Goal: Transaction & Acquisition: Purchase product/service

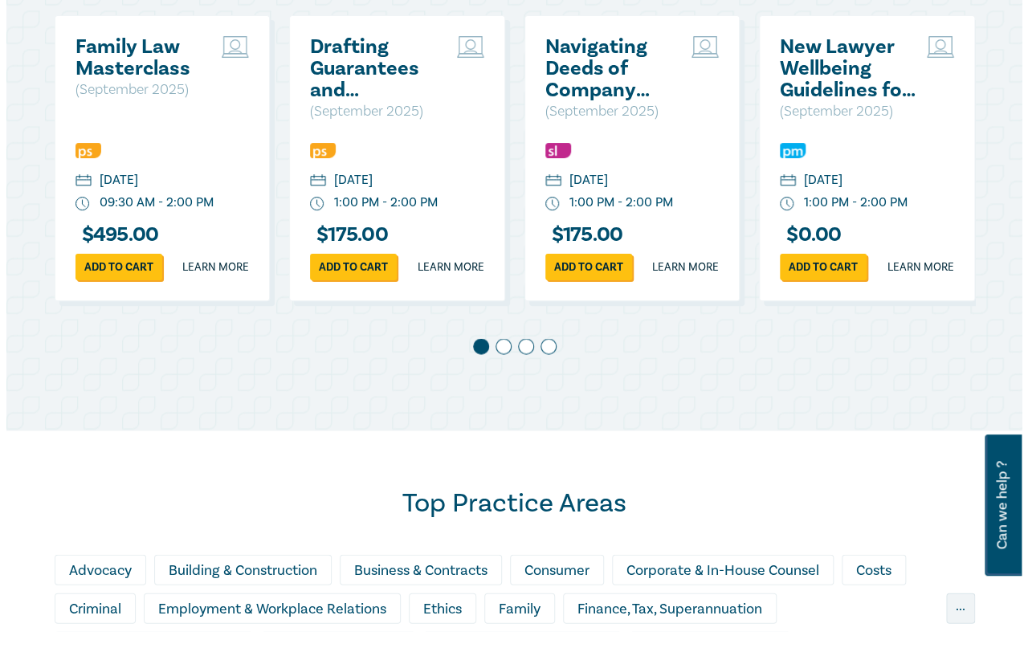
scroll to position [723, 0]
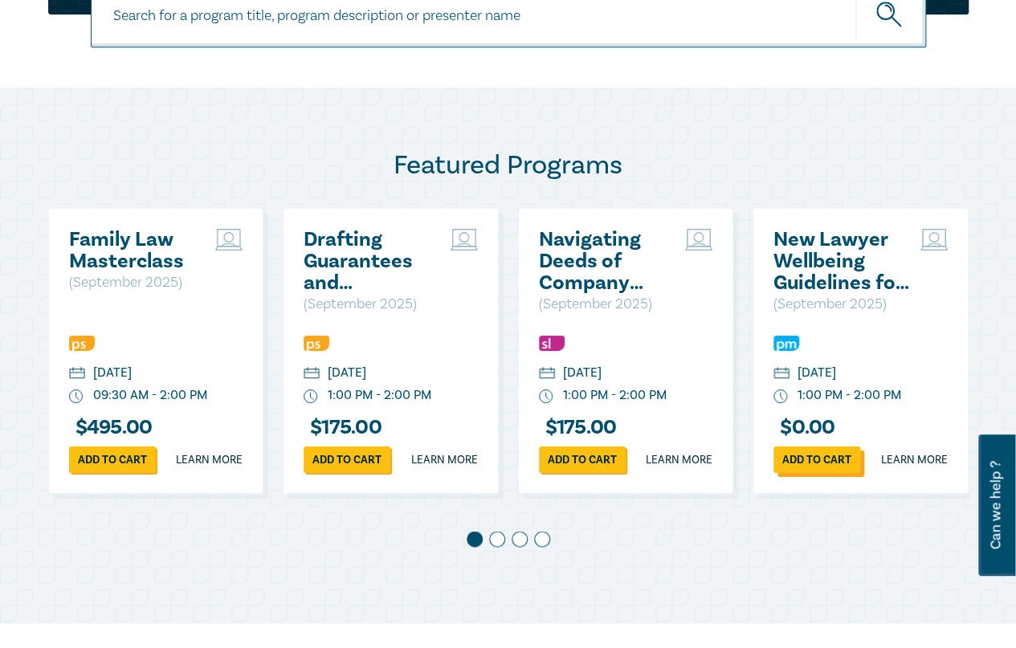
click at [826, 473] on link "Add to cart" at bounding box center [816, 459] width 87 height 26
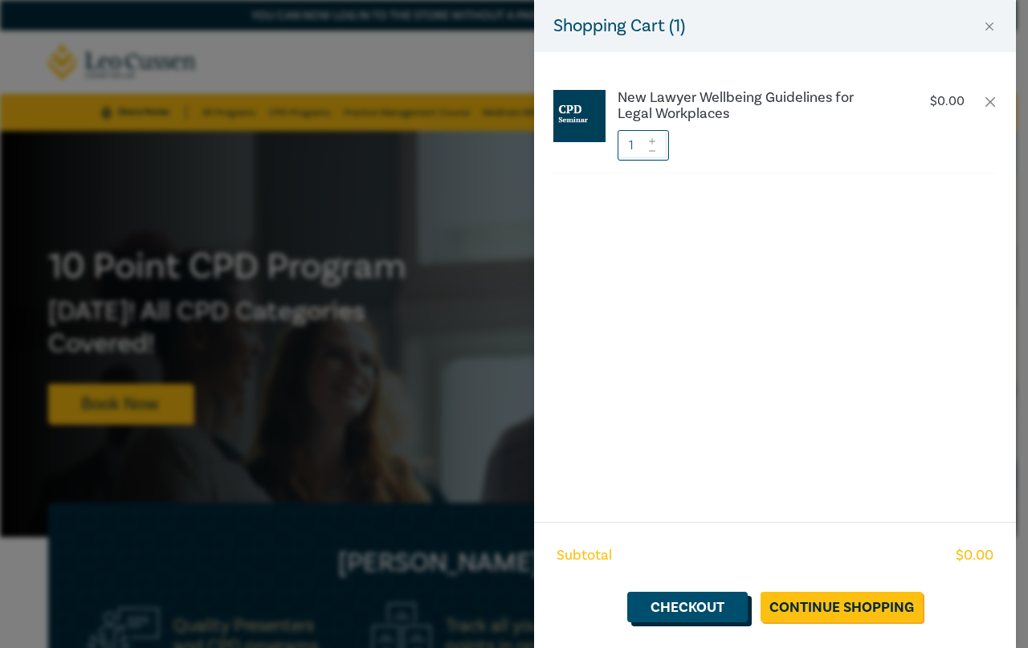
click at [727, 606] on link "Checkout" at bounding box center [687, 607] width 120 height 31
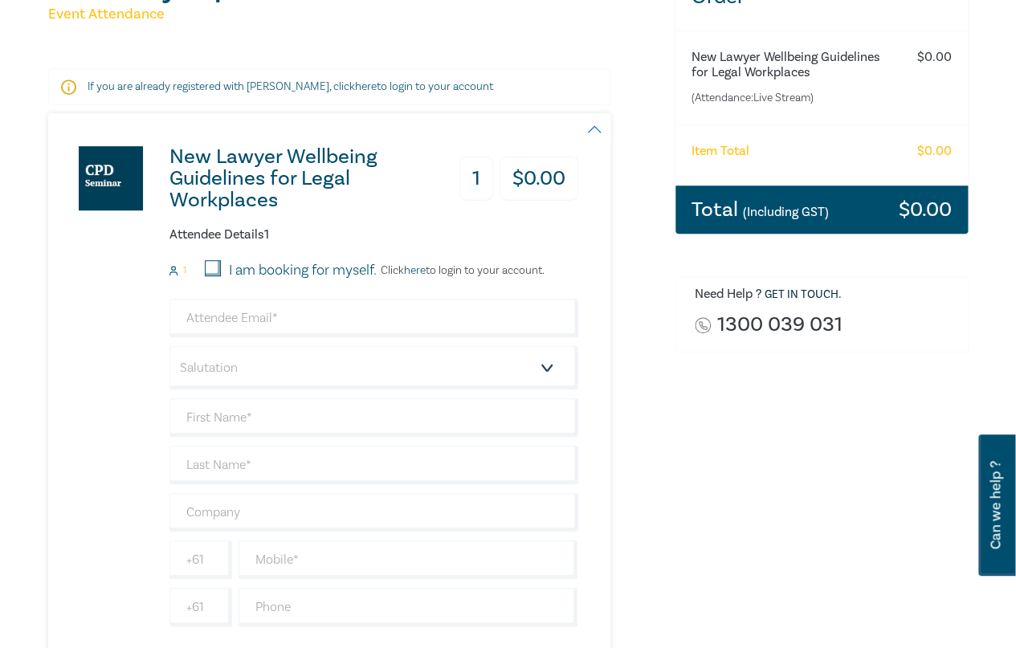
scroll to position [241, 0]
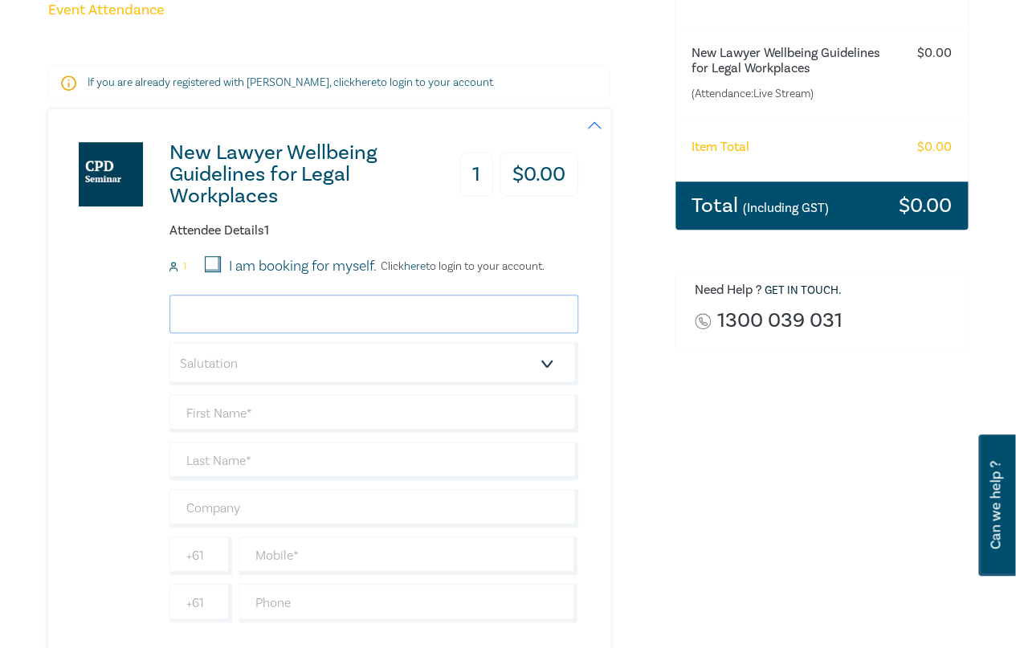
click at [242, 312] on input "email" at bounding box center [373, 314] width 409 height 39
type input "smoir@lawsocietywa.asn.au"
type input "Susie"
type input "Moir"
type input "Law Society WA"
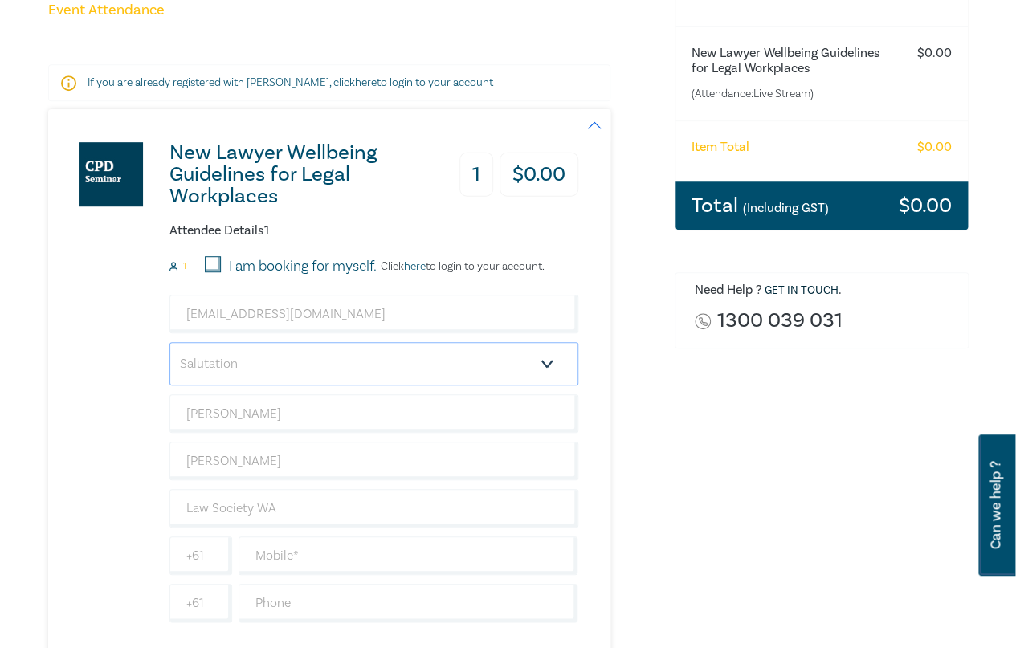
click at [257, 365] on select "Salutation Mr. Mrs. Ms. Miss Dr. Prof. Other" at bounding box center [373, 363] width 409 height 43
select select "Ms."
click at [169, 342] on select "Salutation Mr. Mrs. Ms. Miss Dr. Prof. Other" at bounding box center [373, 363] width 409 height 43
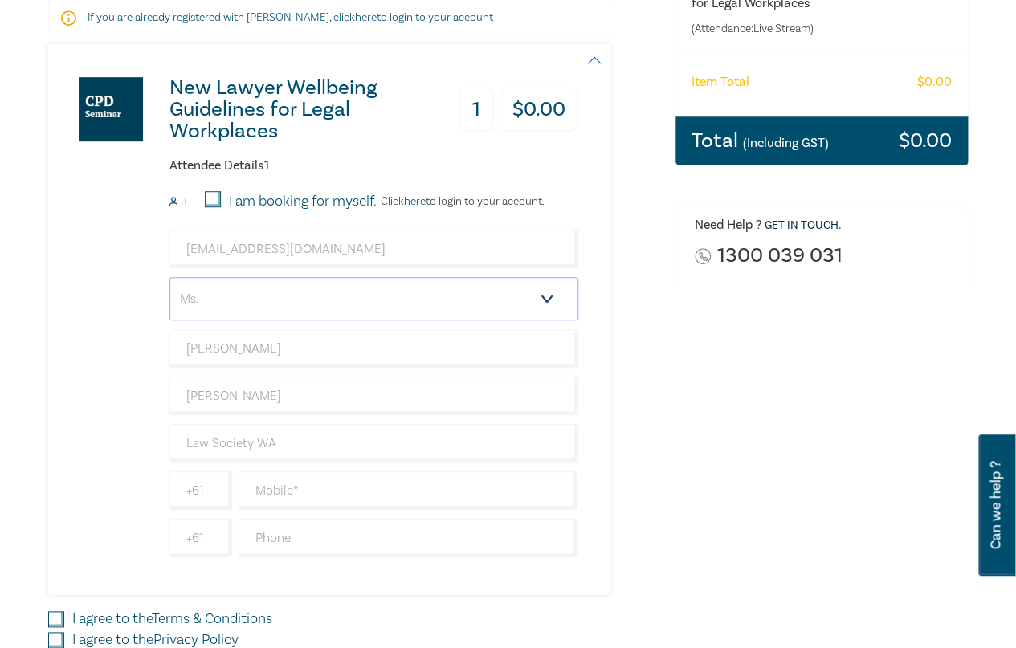
scroll to position [401, 0]
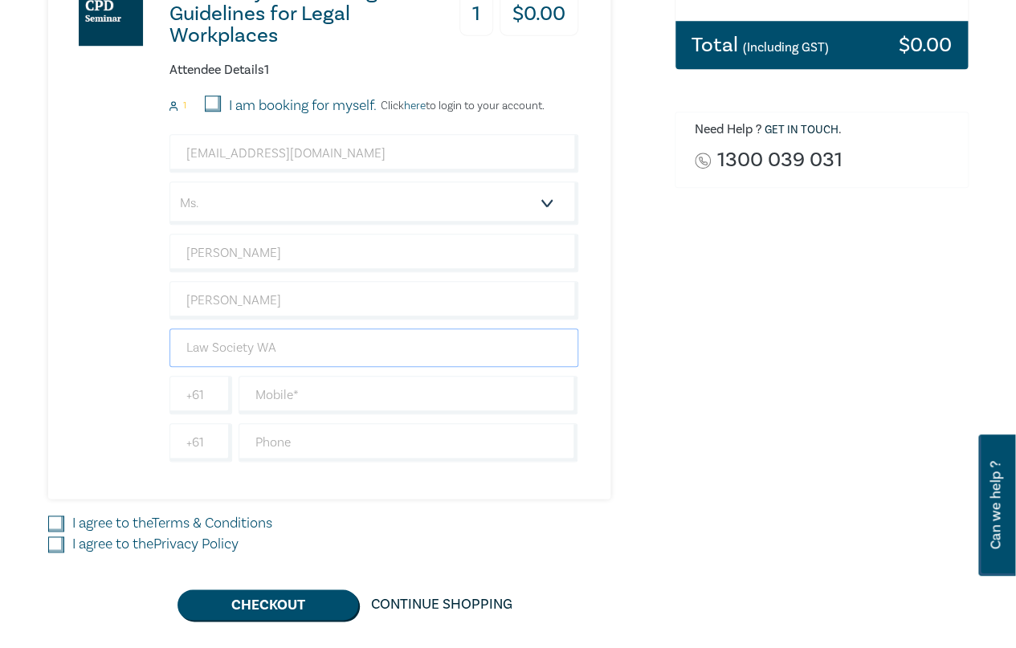
click at [215, 351] on input "Law Society WA" at bounding box center [373, 347] width 409 height 39
click at [138, 361] on div "New Lawyer Wellbeing Guidelines for Legal Workplaces 1 $ 0.00 Attendee Details …" at bounding box center [313, 224] width 530 height 550
click at [245, 383] on input "text" at bounding box center [408, 395] width 340 height 39
type input "0424631039"
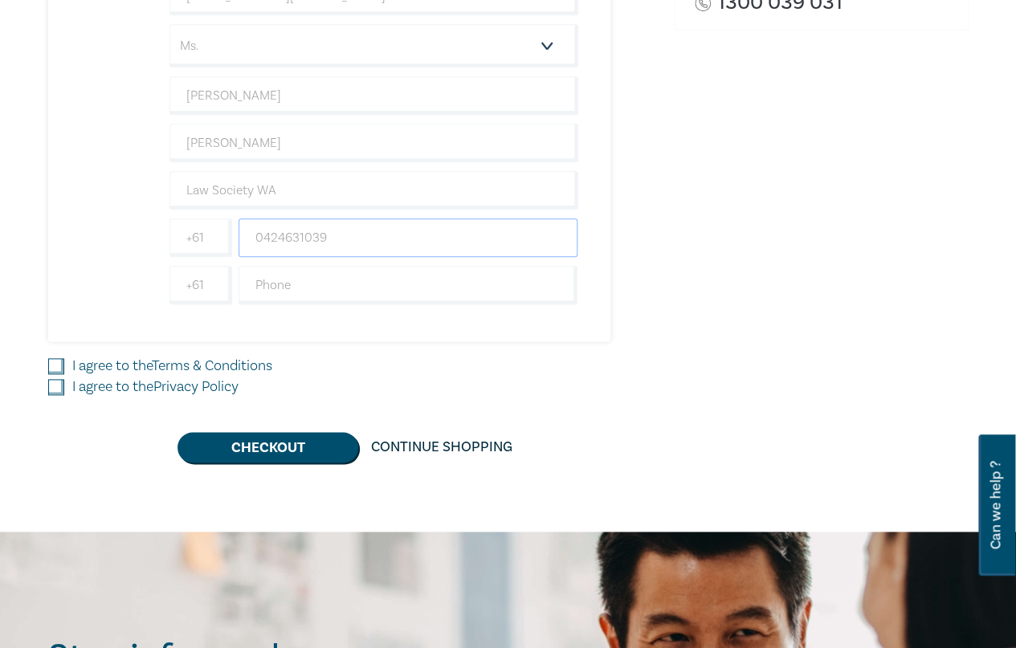
scroll to position [562, 0]
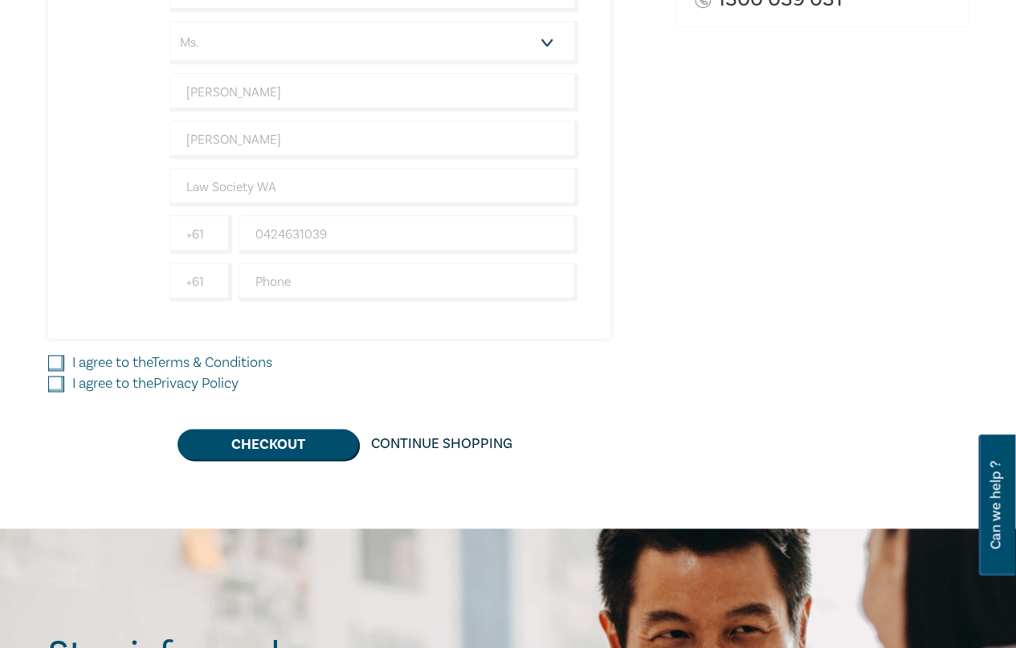
click at [53, 356] on input "I agree to the Terms & Conditions" at bounding box center [56, 363] width 16 height 16
checkbox input "true"
click at [54, 379] on input "I agree to the Privacy Policy" at bounding box center [56, 384] width 16 height 16
checkbox input "true"
click at [311, 441] on button "Checkout" at bounding box center [267, 444] width 181 height 31
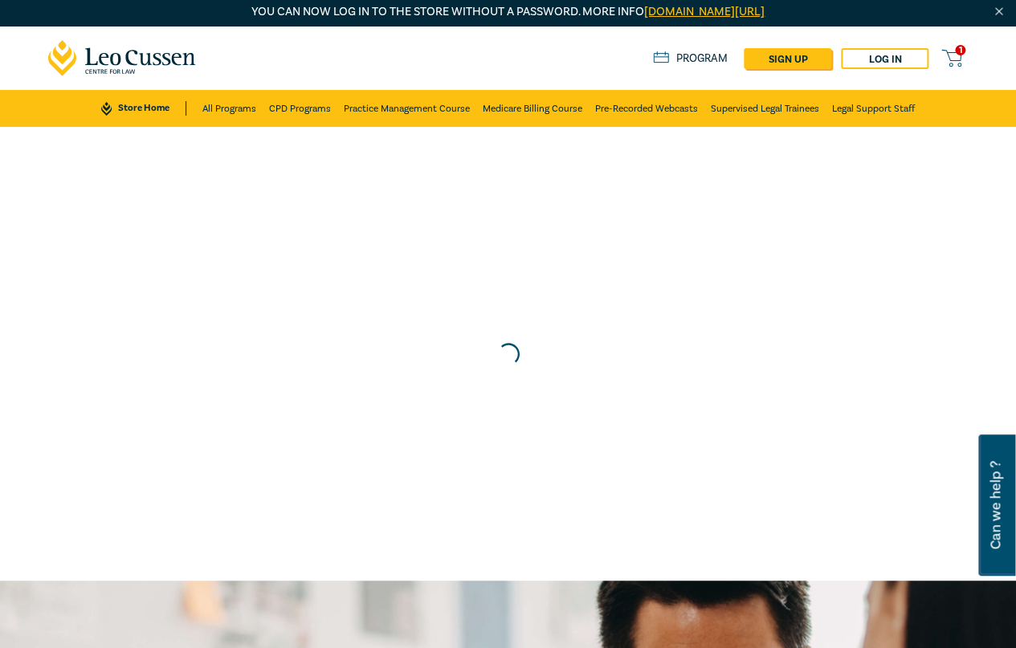
scroll to position [0, 0]
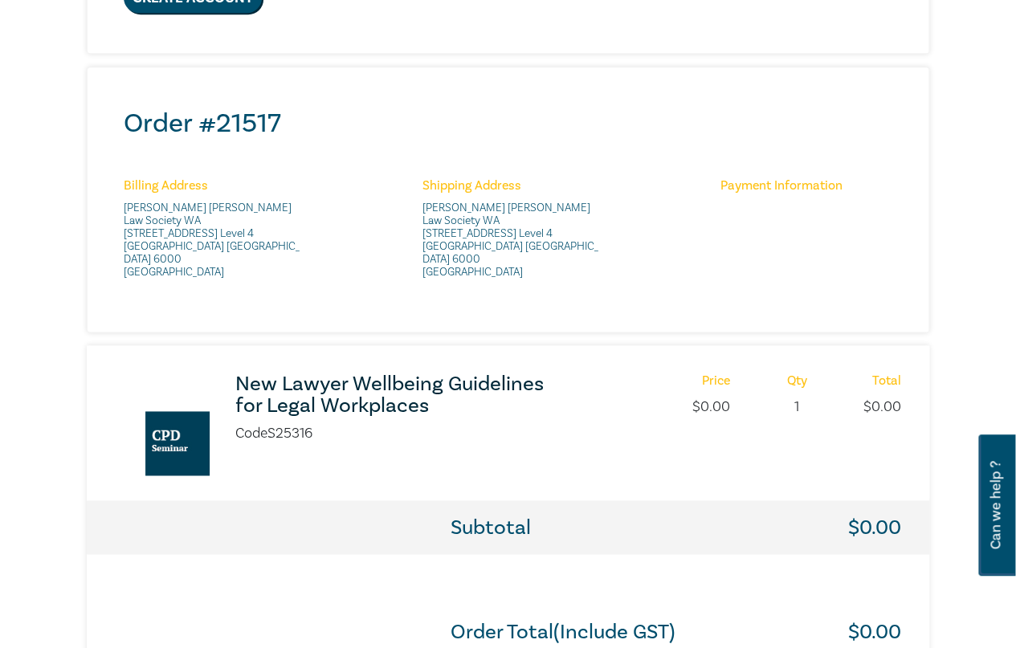
scroll to position [642, 0]
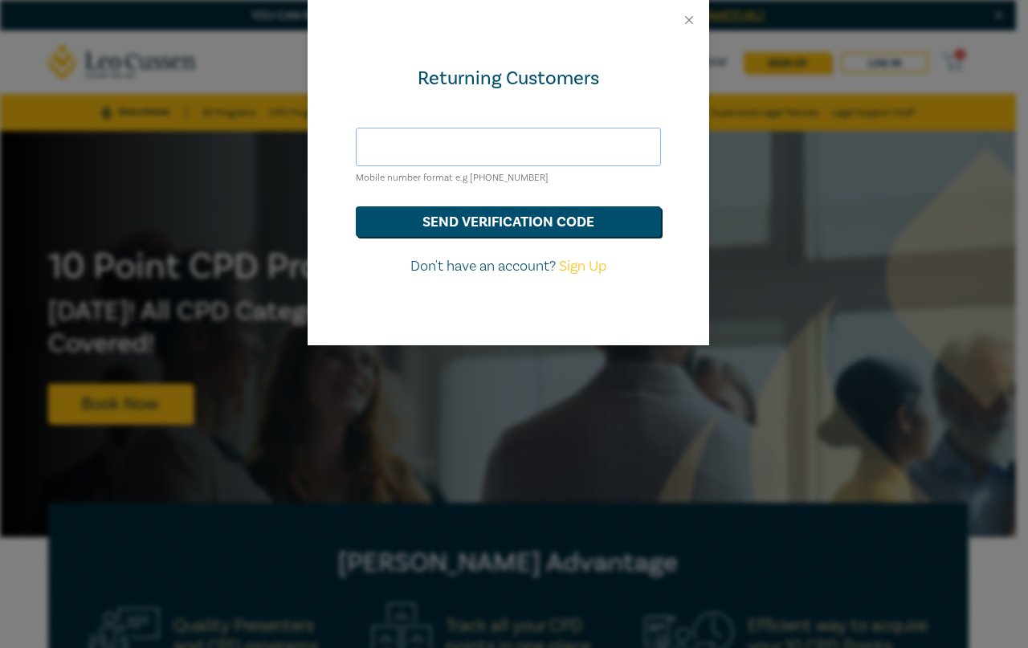
click at [404, 153] on input "text" at bounding box center [508, 147] width 305 height 39
click at [438, 215] on button "send verification code" at bounding box center [508, 221] width 305 height 31
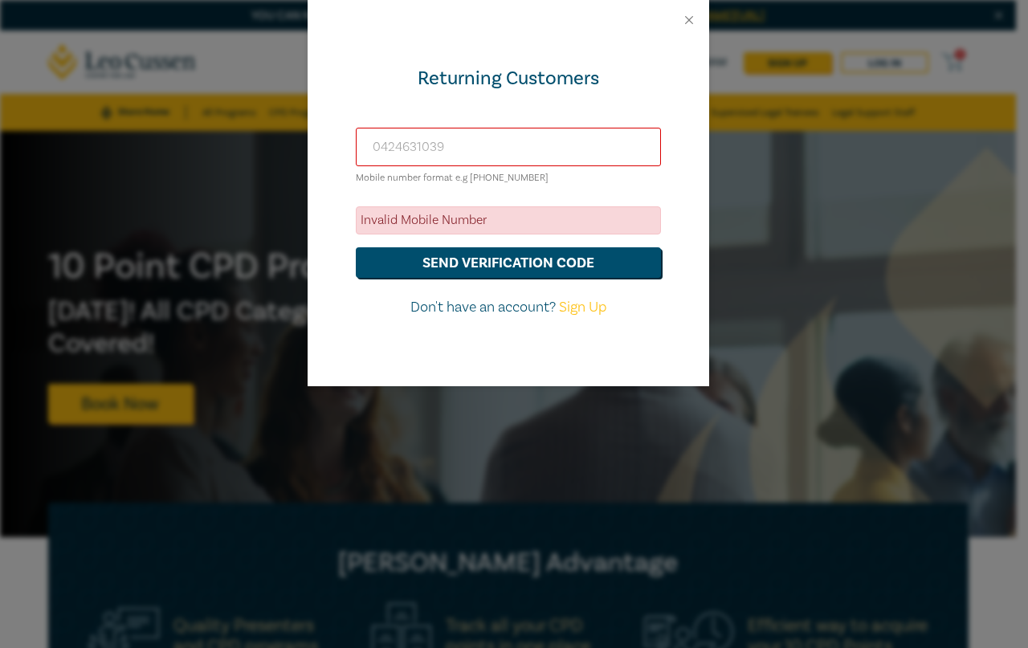
click at [372, 146] on input "0424631039" at bounding box center [508, 147] width 305 height 39
click at [400, 145] on input "+610424631039" at bounding box center [508, 147] width 305 height 39
type input "+61424631039"
click at [422, 259] on button "send verification code" at bounding box center [508, 262] width 305 height 31
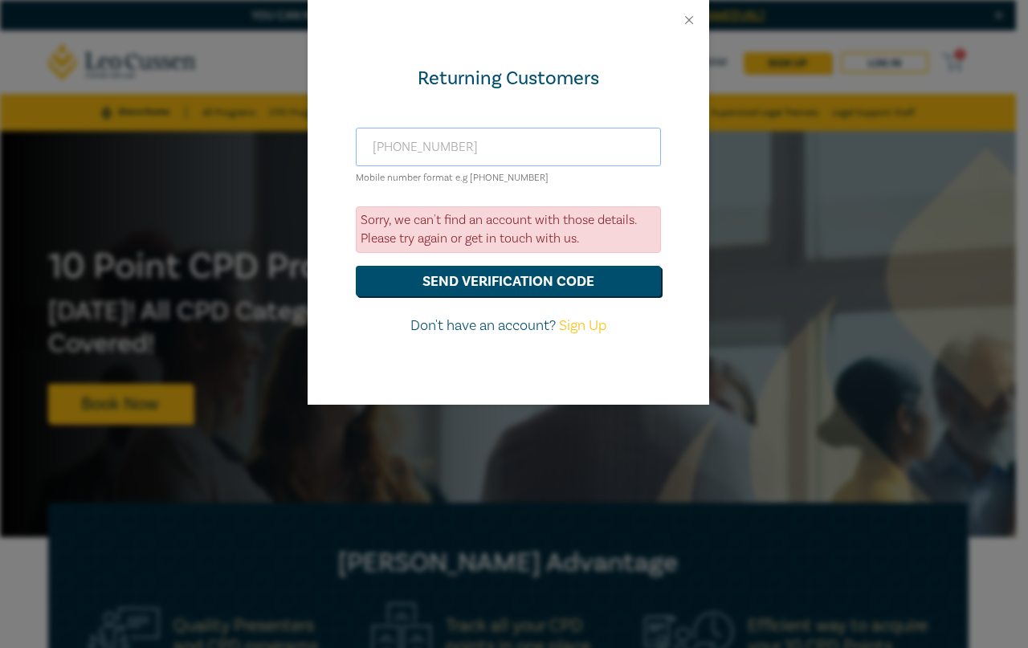
click at [392, 144] on input "+61424631039" at bounding box center [508, 147] width 305 height 39
click at [588, 330] on link "Sign Up" at bounding box center [582, 325] width 47 height 18
select select "AU"
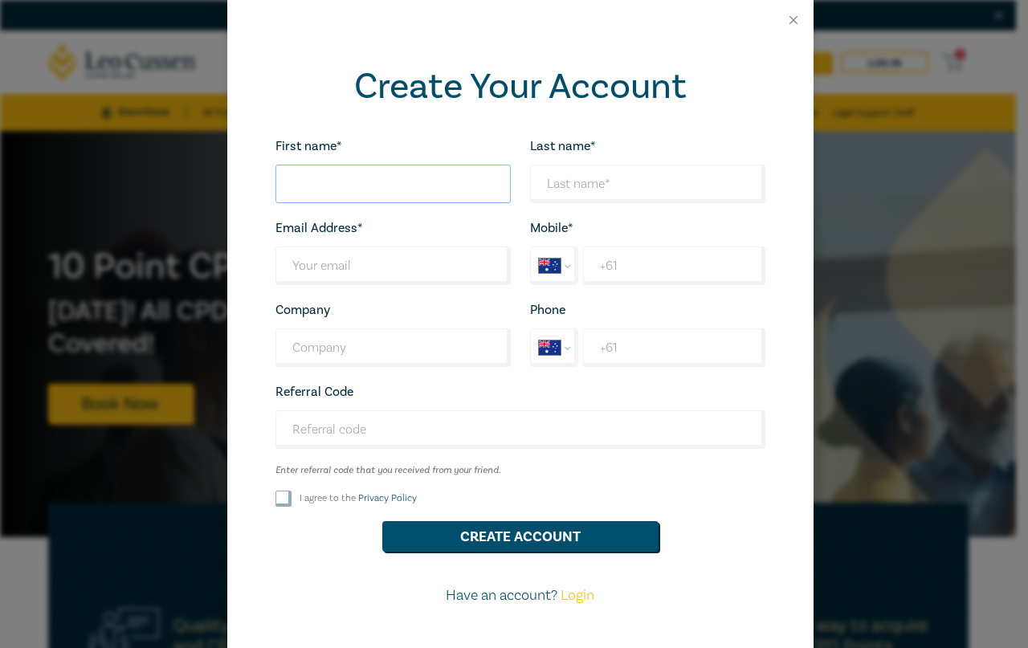
click at [298, 180] on input "First name*" at bounding box center [392, 184] width 235 height 39
type input "Susie"
type input "smoir@lawsocietywa.asn.au"
type input "Law Society WA"
click at [373, 258] on input "Last name*" at bounding box center [392, 265] width 235 height 39
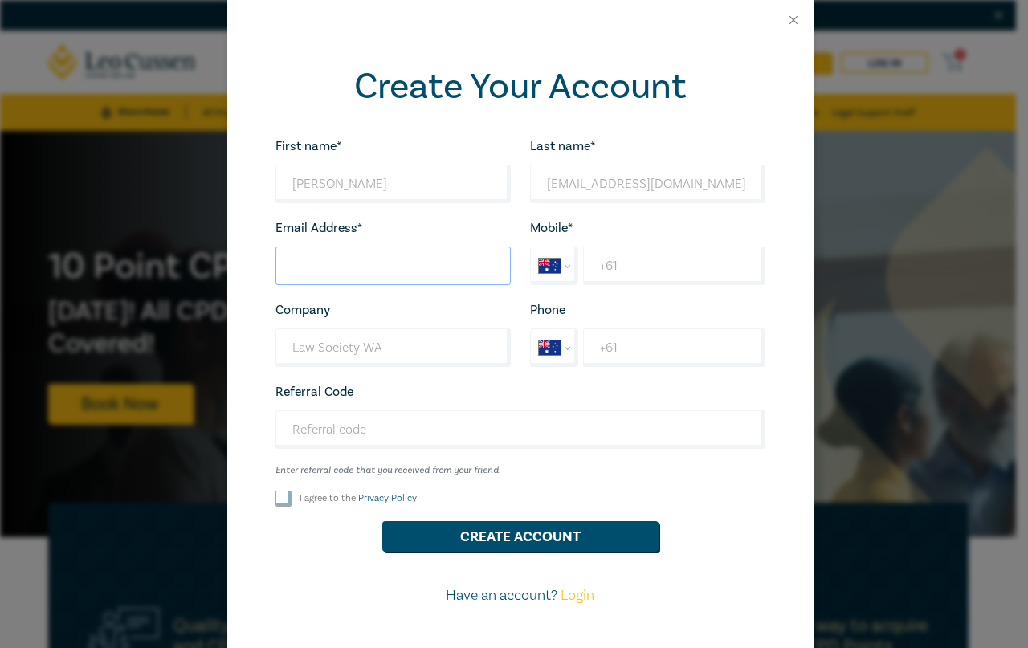
type input "smoir@lawsocietywa.asn.au"
click at [612, 265] on input "+61" at bounding box center [673, 265] width 181 height 39
type input "+61 424 631 039"
click at [275, 497] on input "I agree to the Privacy Policy" at bounding box center [283, 499] width 16 height 16
checkbox input "true"
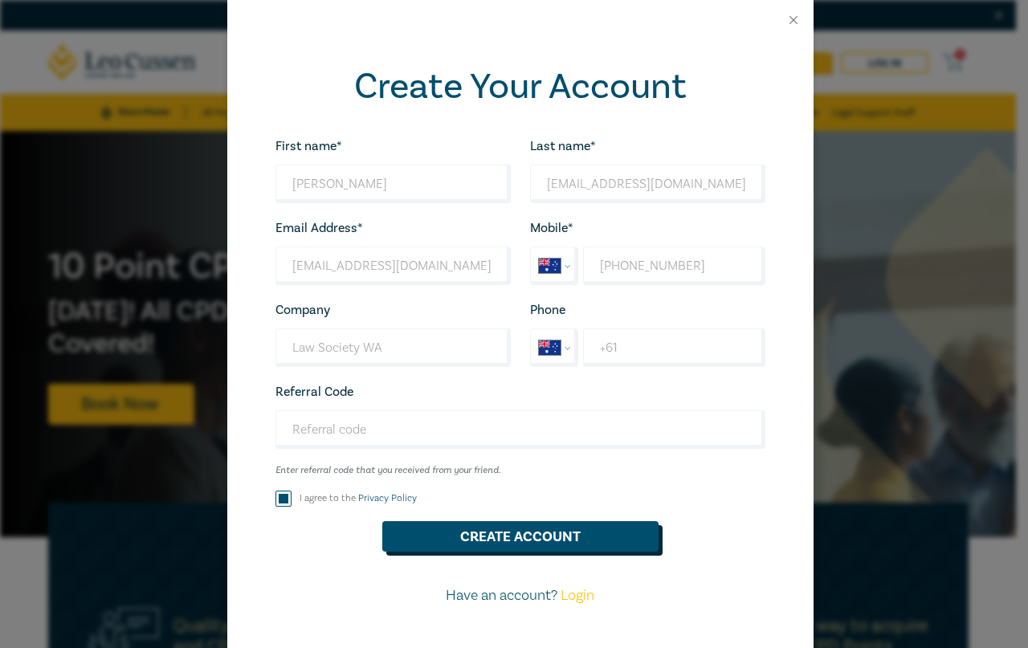
click at [460, 534] on button "Create Account" at bounding box center [520, 536] width 276 height 31
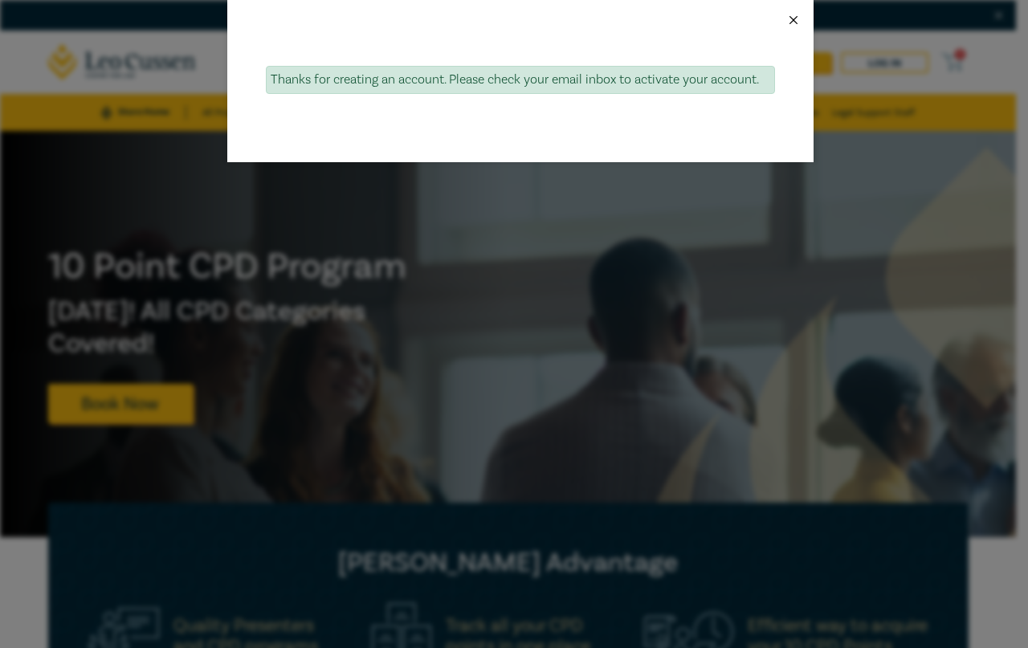
click at [791, 17] on button "Close" at bounding box center [793, 20] width 14 height 14
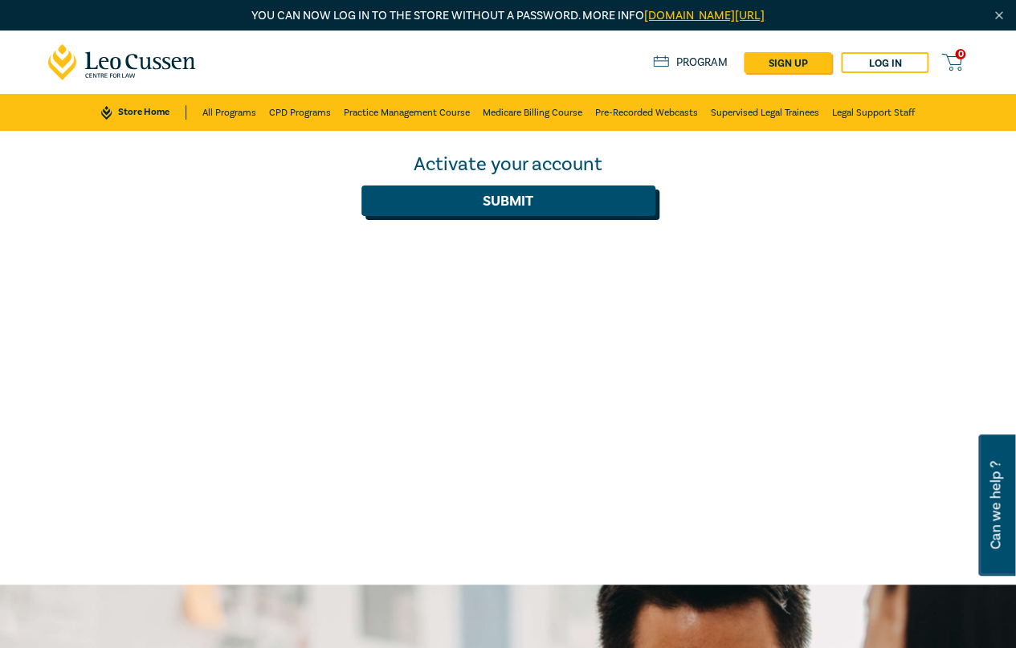
click at [511, 202] on button "Submit" at bounding box center [508, 200] width 294 height 31
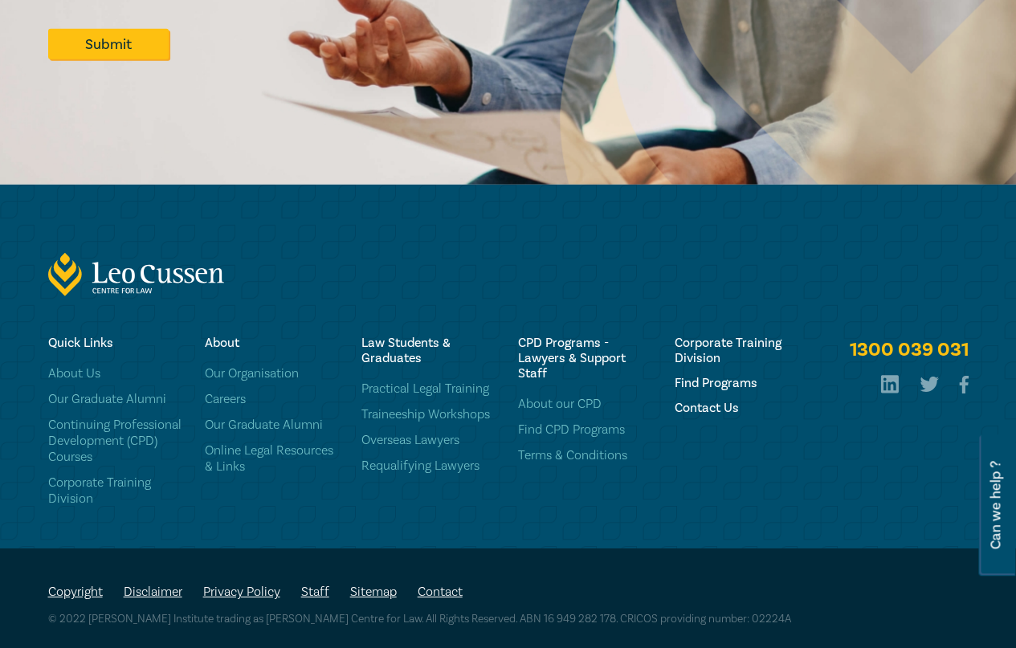
scroll to position [1631, 0]
